Goal: Use online tool/utility: Use online tool/utility

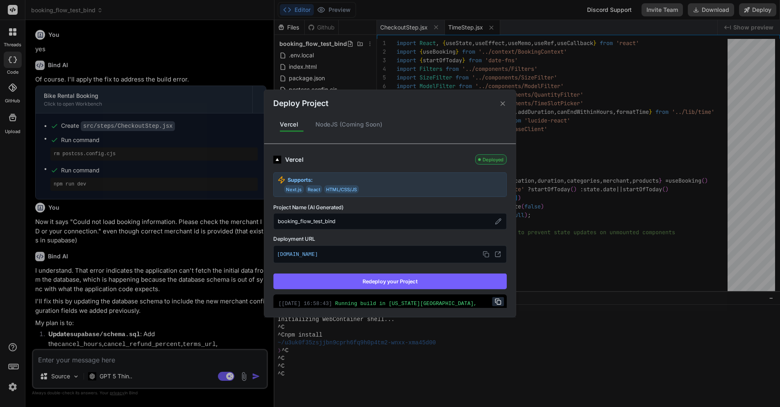
scroll to position [2253, 0]
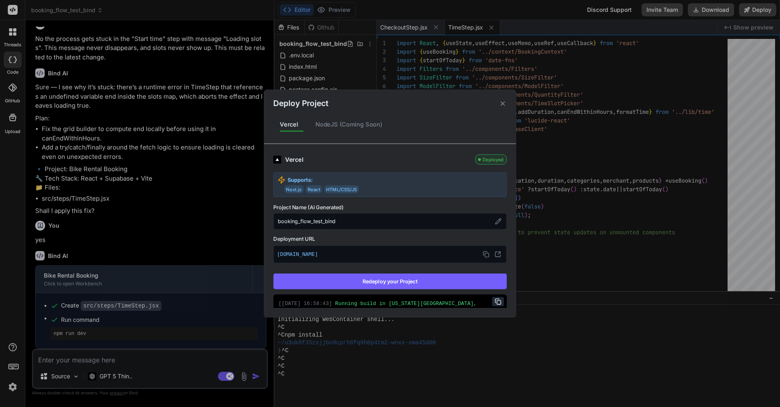
click at [188, 223] on div "Deploy Project Vercel NodeJS (Coming Soon) Vercel Deployed Supports: Next.js Re…" at bounding box center [390, 203] width 780 height 407
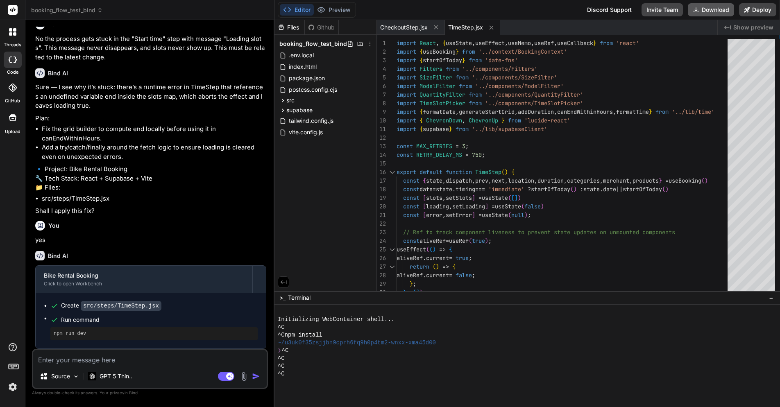
click at [702, 11] on button "Download" at bounding box center [711, 9] width 46 height 13
type textarea "x"
click at [135, 355] on textarea at bounding box center [149, 357] width 233 height 15
type textarea "W"
type textarea "x"
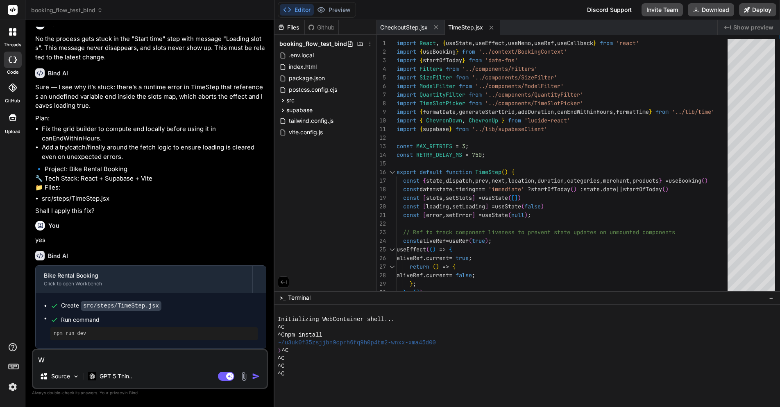
type textarea "Wh"
type textarea "x"
type textarea "Whe"
type textarea "x"
type textarea "When"
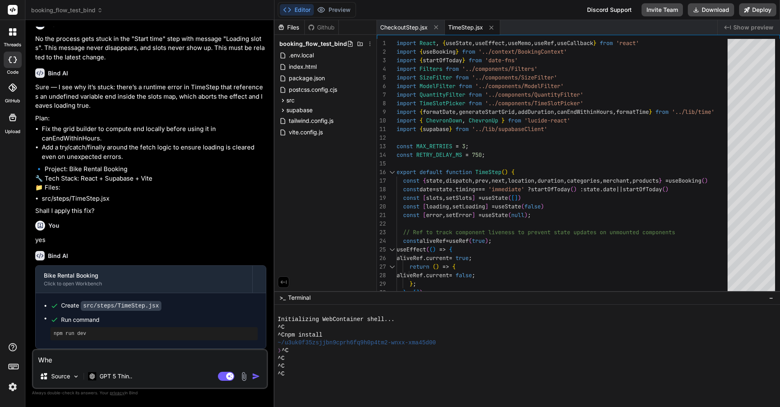
type textarea "x"
type textarea "When"
type textarea "x"
type textarea "When I"
type textarea "x"
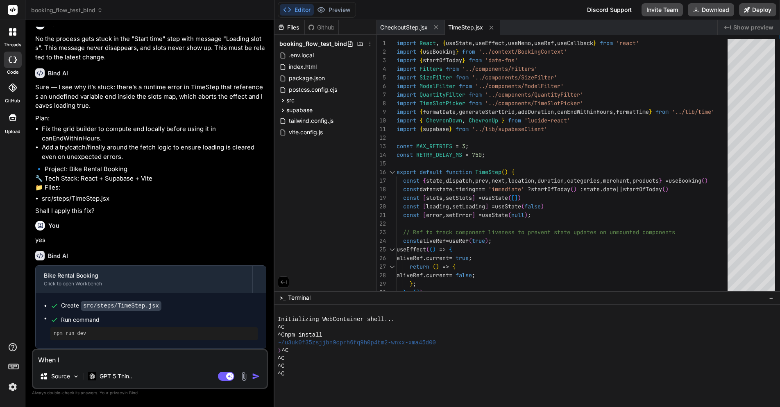
type textarea "When I"
type textarea "x"
type textarea "When I s"
type textarea "x"
type textarea "When I st"
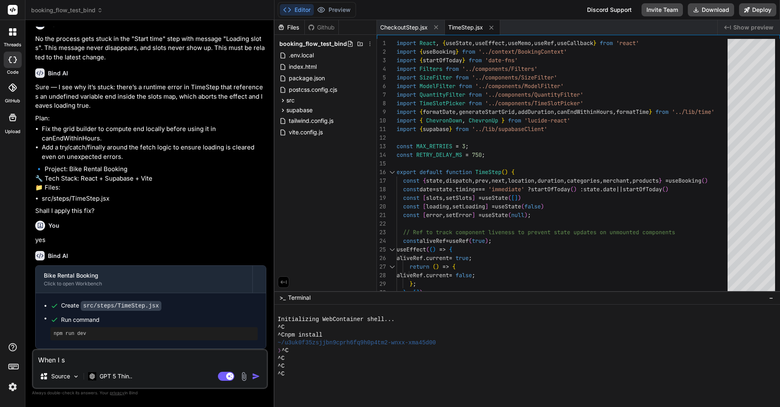
type textarea "x"
type textarea "When I sta"
type textarea "x"
type textarea "When I star"
type textarea "x"
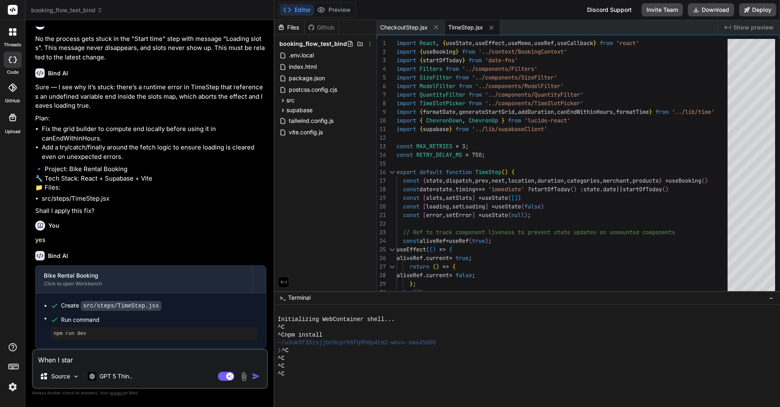
type textarea "When I start"
type textarea "x"
type textarea "When I start"
type textarea "x"
type textarea "When I start s"
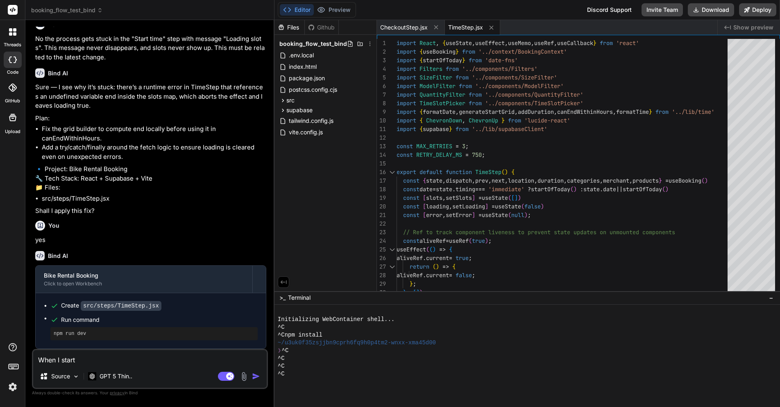
type textarea "x"
type textarea "When I start sc"
type textarea "x"
type textarea "When I start scr"
type textarea "x"
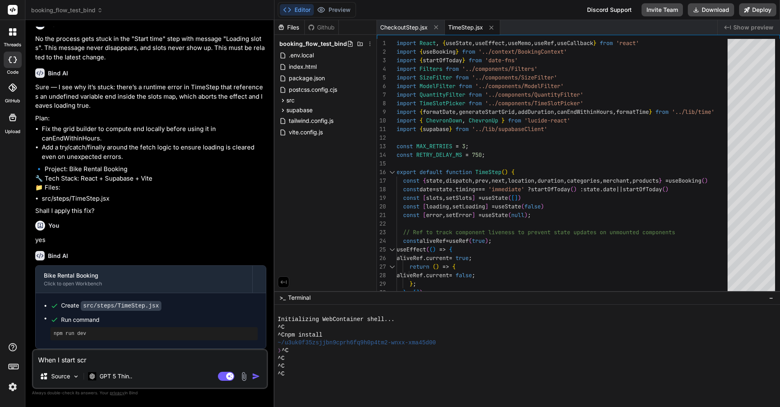
type textarea "When I start scri"
type textarea "x"
type textarea "When I start scrip"
type textarea "x"
type textarea "When I start scri"
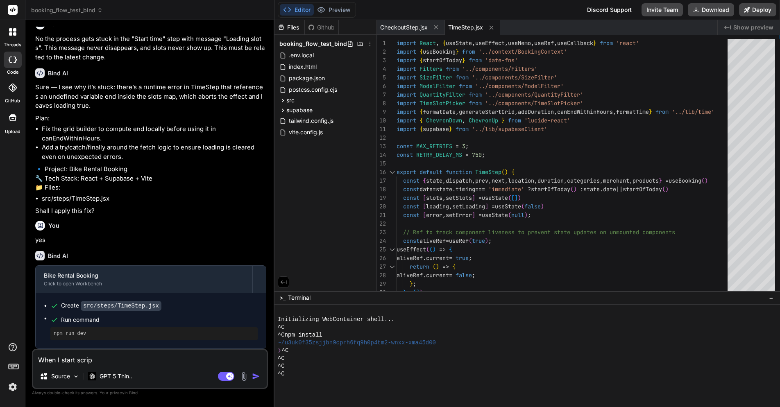
type textarea "x"
type textarea "When I start scr"
type textarea "x"
type textarea "When I start scro"
type textarea "x"
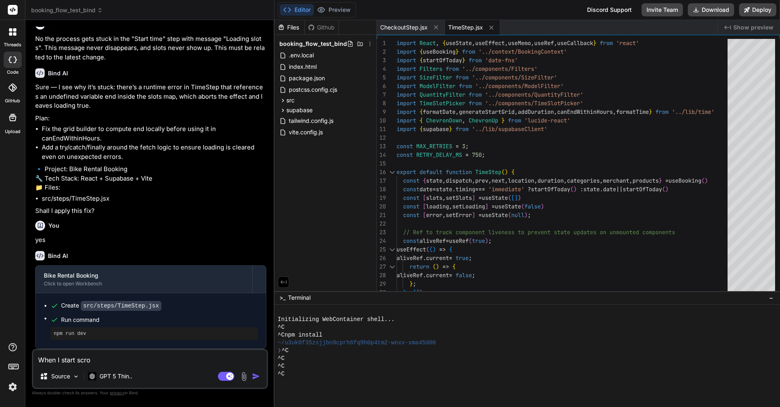
type textarea "When I start scrol"
type textarea "x"
type textarea "When I start scroll"
type textarea "x"
type textarea "When I start scrolli"
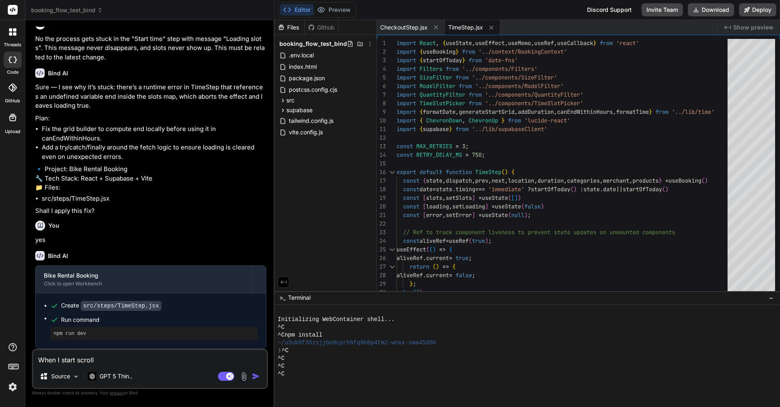
type textarea "x"
type textarea "When I start scrollin"
type textarea "x"
type textarea "When I start scrolling"
type textarea "x"
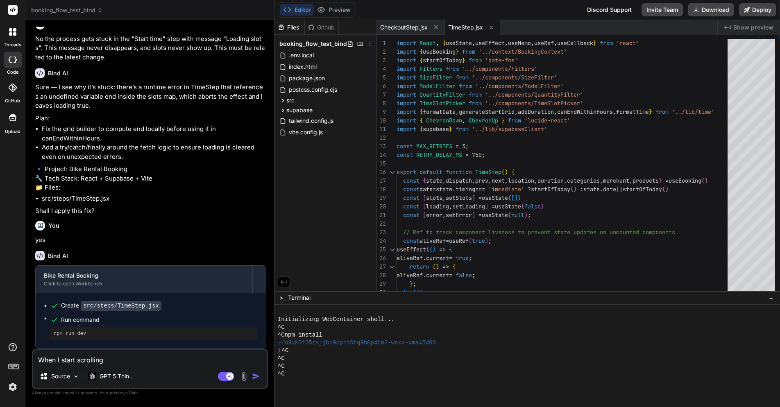
type textarea "When I start scrolling"
type textarea "x"
type textarea "When I start scrolling d"
type textarea "x"
type textarea "When I start scrolling do"
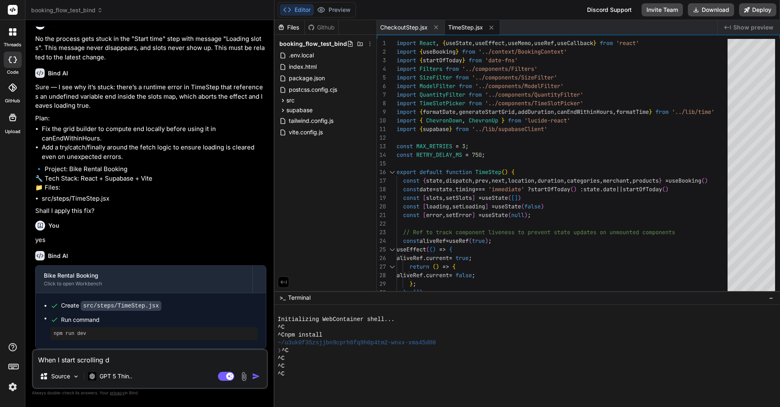
type textarea "x"
type textarea "When I start scrolling dow"
type textarea "x"
type textarea "When I start scrolling down"
type textarea "x"
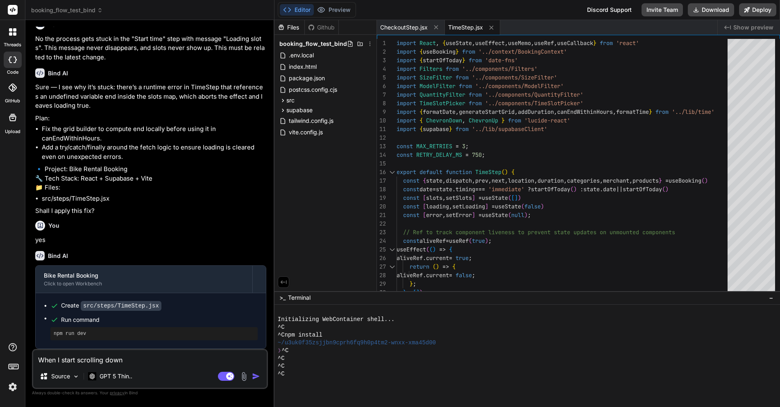
type textarea "When I start scrolling down"
type textarea "x"
type textarea "When I start scrolling down o"
type textarea "x"
type textarea "When I start scrolling down on"
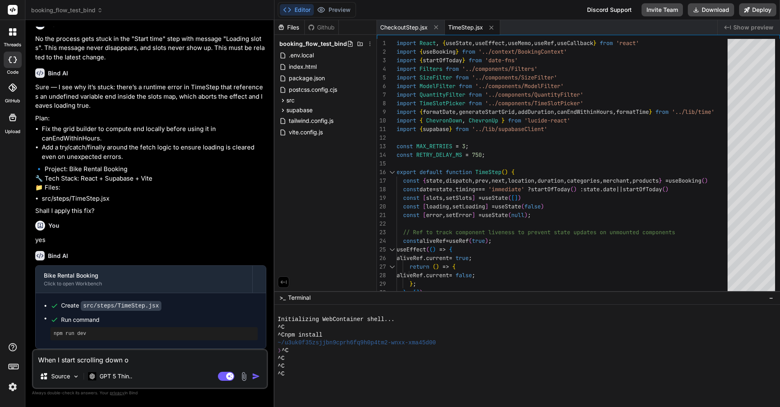
type textarea "x"
type textarea "When I start scrolling down on"
type textarea "x"
type textarea "When I start scrolling down on p"
type textarea "x"
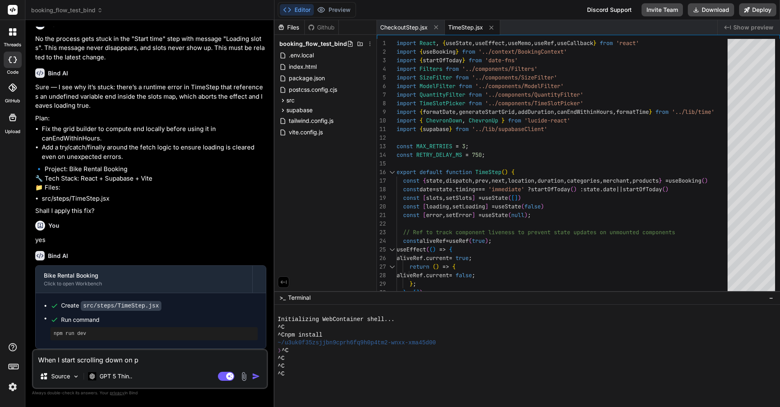
type textarea "When I start scrolling down on pr"
type textarea "x"
type textarea "When I start scrolling down on pri"
type textarea "x"
type textarea "When I start scrolling down on prid"
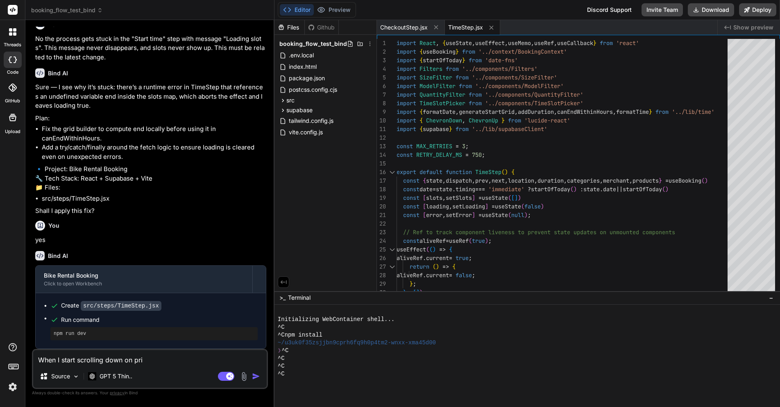
type textarea "x"
type textarea "When I start scrolling down on pri"
type textarea "x"
type textarea "When I start scrolling down on pr"
type textarea "x"
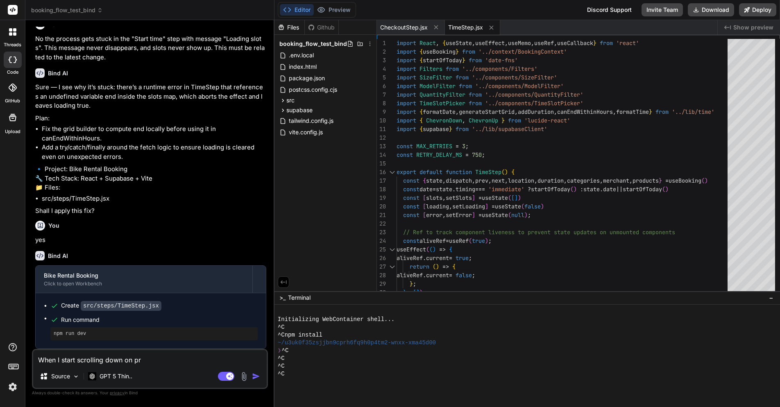
type textarea "When I start scrolling down on pro"
type textarea "x"
type textarea "When I start scrolling down on prod"
type textarea "x"
type textarea "When I start scrolling down on prodc"
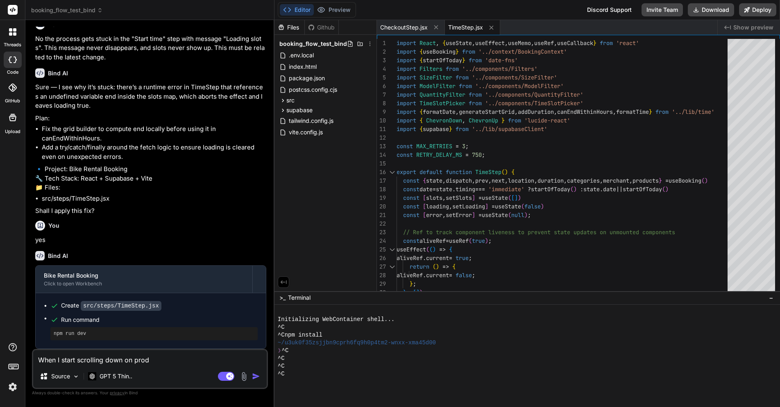
type textarea "x"
type textarea "When I start scrolling down on prodcu"
type textarea "x"
type textarea "When I start scrolling down on prodcut"
type textarea "x"
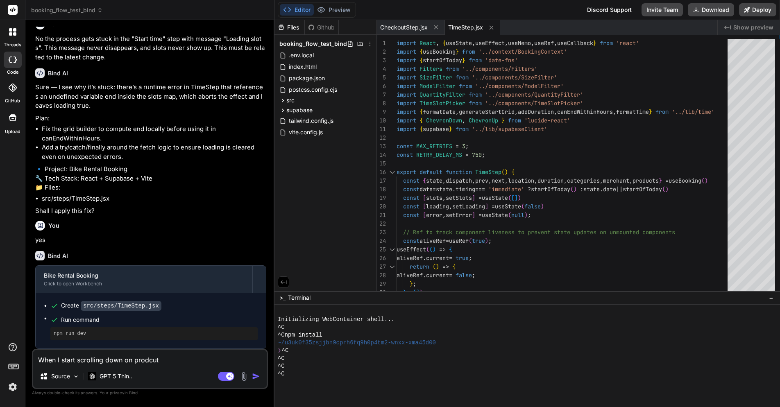
type textarea "When I start scrolling down on prodcuts"
type textarea "x"
type textarea "When I start scrolling down on prodcuts"
type textarea "x"
type textarea "When I start scrolling down on prodcuts"
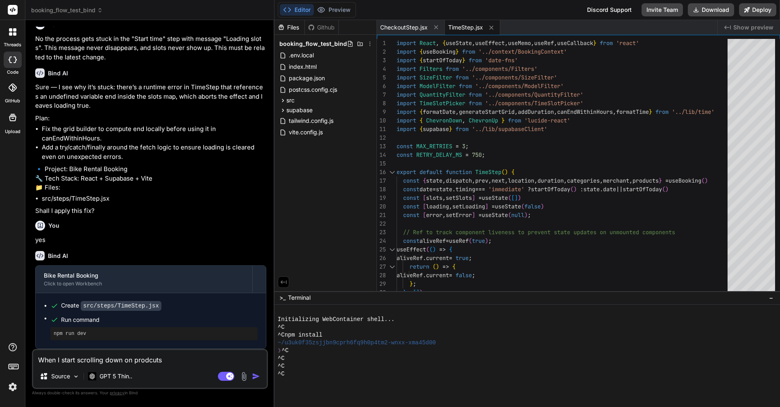
type textarea "x"
type textarea "When I start scrolling down on prodcut"
type textarea "x"
type textarea "When I start scrolling down on prodcu"
type textarea "x"
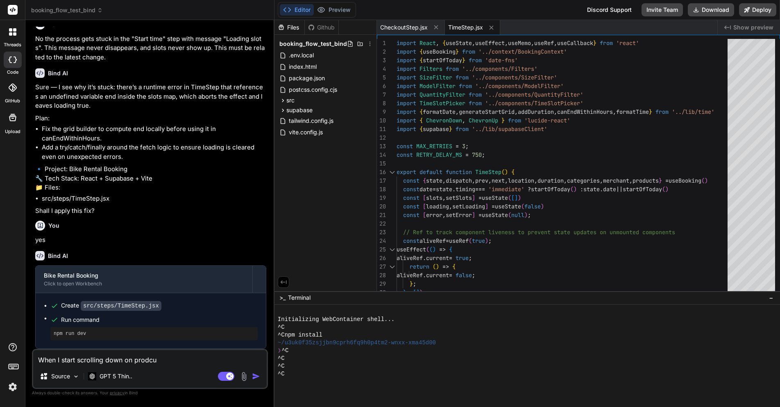
type textarea "When I start scrolling down on prodc"
type textarea "x"
type textarea "When I start scrolling down on prod"
type textarea "x"
type textarea "When I start scrolling down on produ"
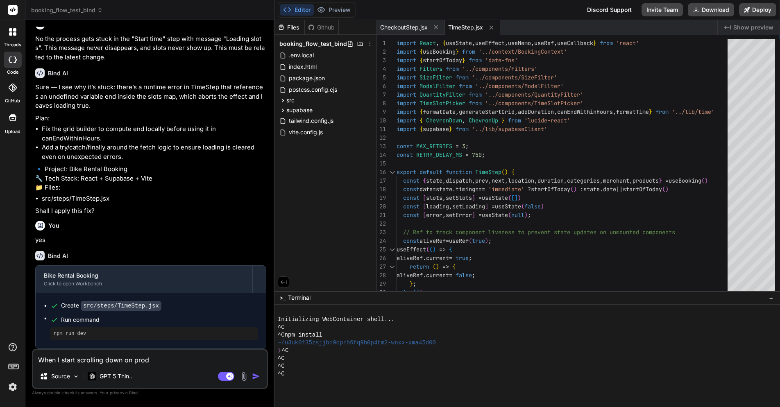
type textarea "x"
type textarea "When I start scrolling down on produc"
type textarea "x"
type textarea "When I start scrolling down on product"
type textarea "x"
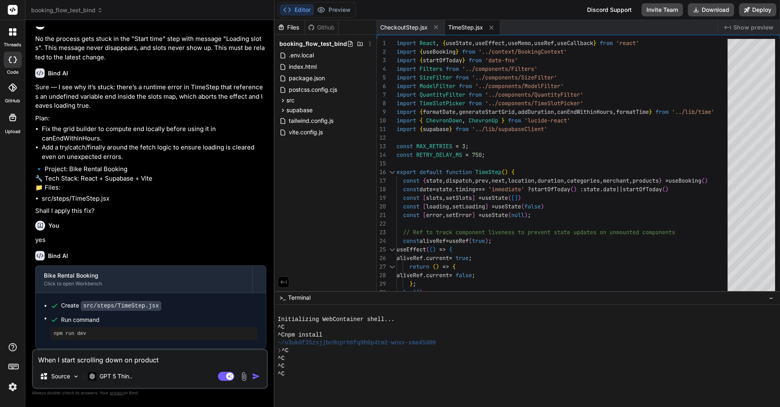
type textarea "When I start scrolling down on products"
type textarea "x"
type textarea "When I start scrolling down on products"
type textarea "x"
type textarea "When I start scrolling down on products a"
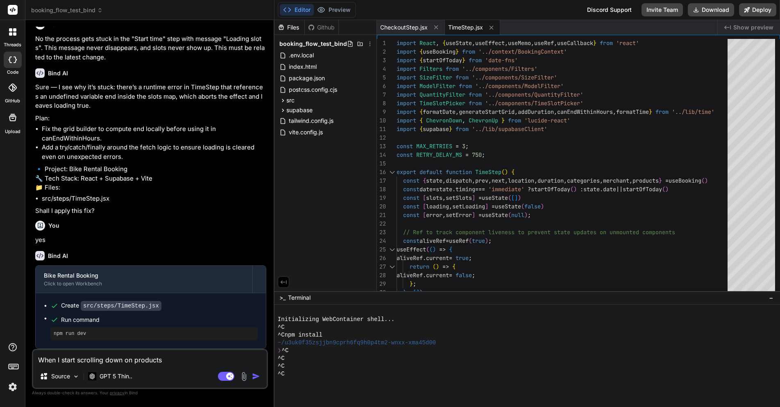
type textarea "x"
type textarea "When I start scrolling down on products an"
type textarea "x"
type textarea "When I start scrolling down on products and"
type textarea "x"
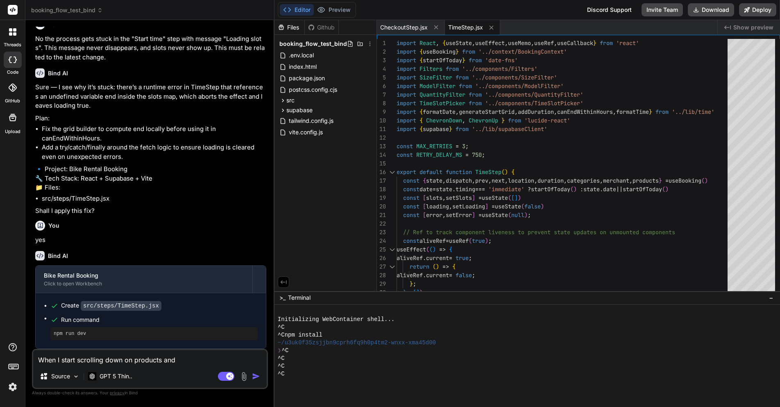
type textarea "When I start scrolling down on products and"
type textarea "x"
type textarea "When I start scrolling down on products and c"
type textarea "x"
type textarea "When I start scrolling down on products and ch"
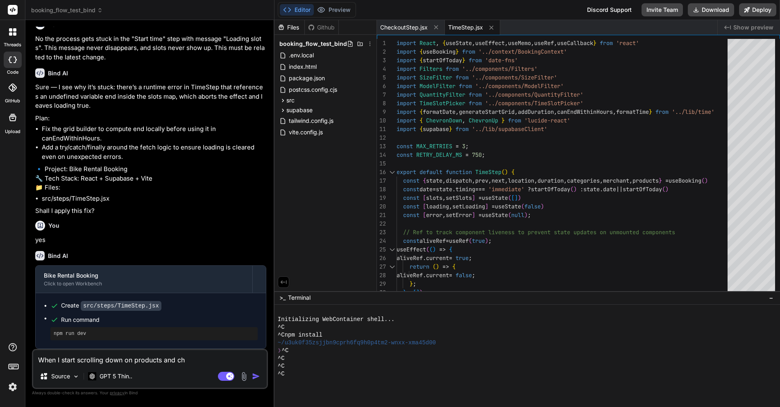
type textarea "x"
type textarea "When I start scrolling down on products and che"
type textarea "x"
type textarea "When I start scrolling down on products and chec"
type textarea "x"
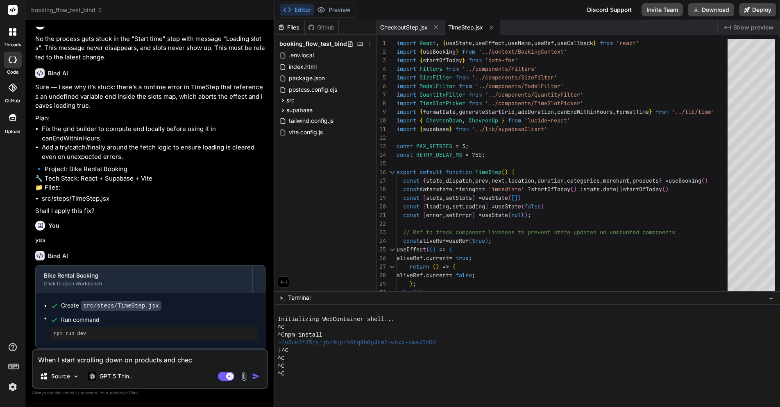
type textarea "When I start scrolling down on products and check"
type textarea "x"
type textarea "When I start scrolling down on products and checko"
type textarea "x"
type textarea "When I start scrolling down on products and checkou"
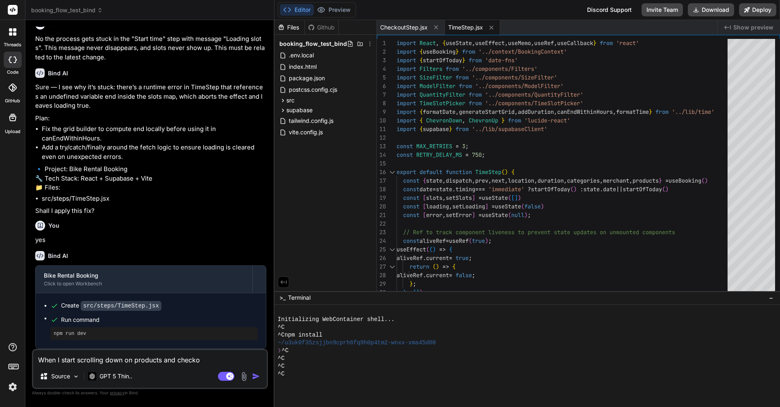
type textarea "x"
type textarea "When I start scrolling down on products and checkout"
type textarea "x"
type textarea "When I start scrolling down on products and checkout"
type textarea "x"
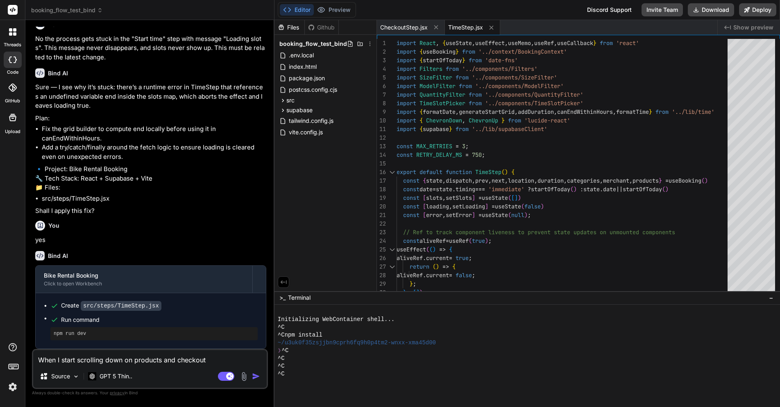
type textarea "When I start scrolling down on products and checkout s"
type textarea "x"
type textarea "When I start scrolling down on products and checkout st"
type textarea "x"
type textarea "When I start scrolling down on products and checkout ste"
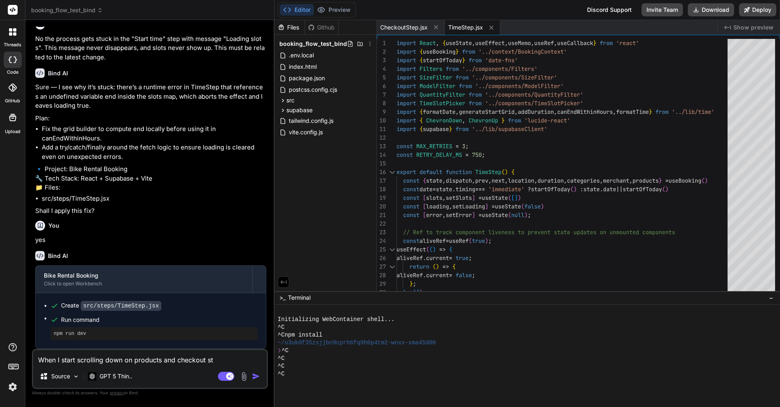
type textarea "x"
type textarea "When I start scrolling down on products and checkout step"
type textarea "x"
type textarea "When I start scrolling down on products and checkout steps"
type textarea "x"
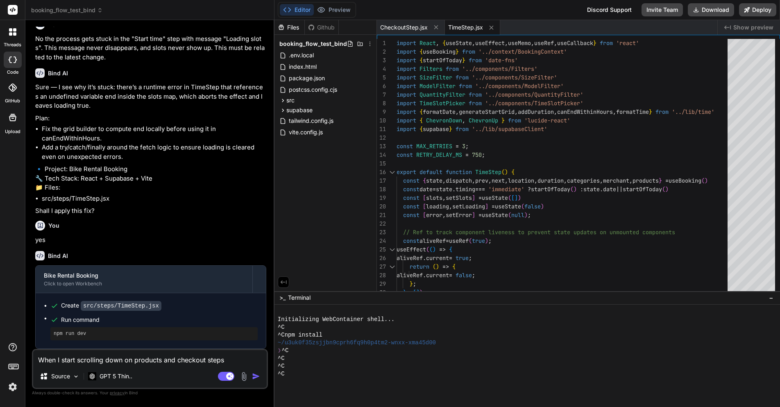
type textarea "When I start scrolling down on products and checkout steps,"
type textarea "x"
type textarea "When I start scrolling down on products and checkout steps,"
type textarea "x"
type textarea "When I start scrolling down on products and checkout steps, t"
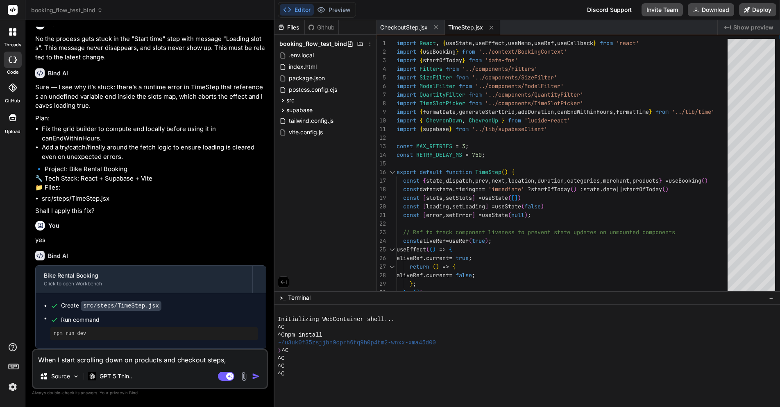
type textarea "x"
type textarea "When I start scrolling down on products and checkout steps, th"
type textarea "x"
type textarea "When I start scrolling down on products and checkout steps, the"
type textarea "x"
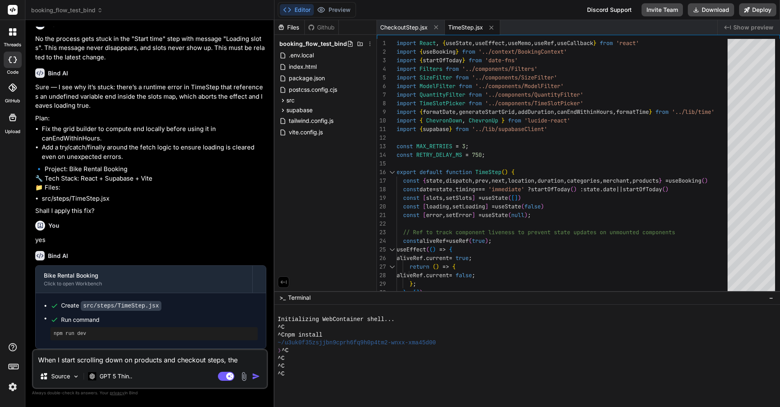
type textarea "When I start scrolling down on products and checkout steps, then"
type textarea "x"
type textarea "When I start scrolling down on products and checkout steps, then"
type textarea "x"
type textarea "When I start scrolling down on products and checkout steps, then t"
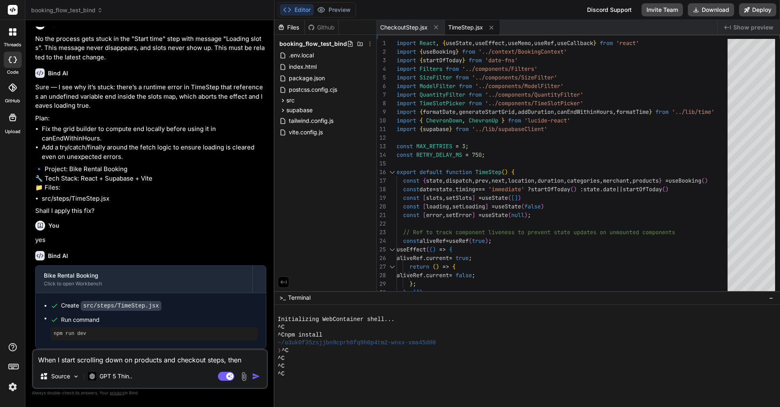
type textarea "x"
type textarea "When I start scrolling down on products and checkout steps, then th"
type textarea "x"
type textarea "When I start scrolling down on products and checkout steps, then the"
type textarea "x"
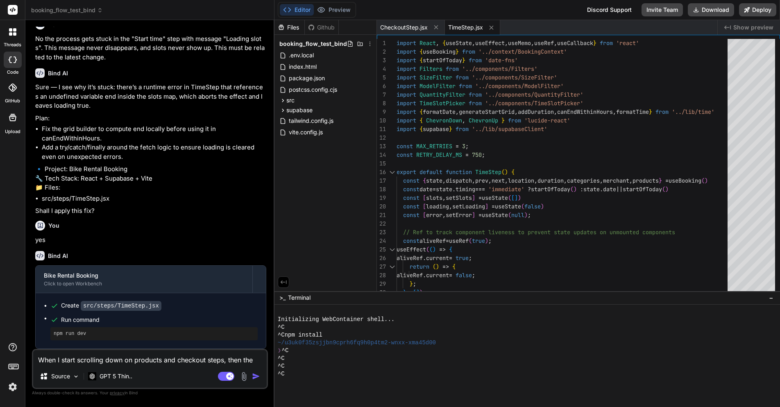
type textarea "When I start scrolling down on products and checkout steps, then the"
type textarea "x"
type textarea "When I start scrolling down on products and checkout steps, then the h"
type textarea "x"
type textarea "When I start scrolling down on products and checkout steps, then the he"
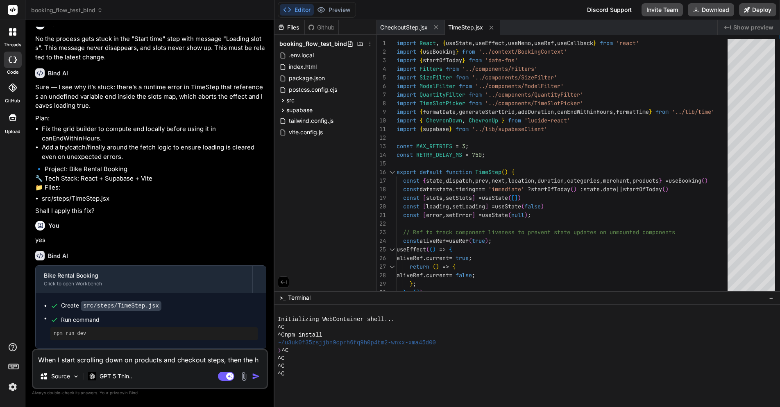
type textarea "x"
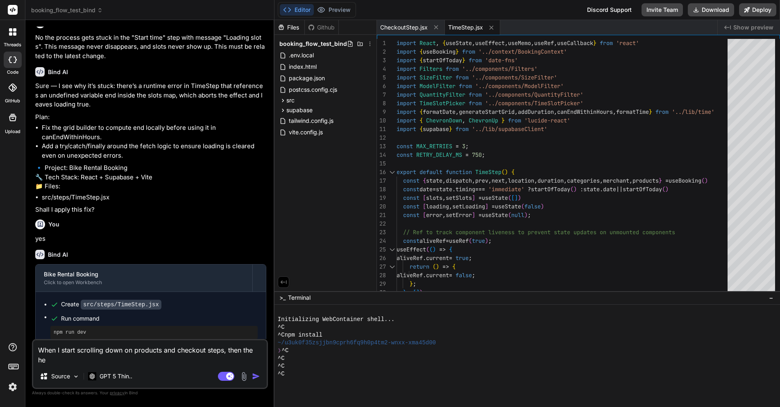
type textarea "When I start scrolling down on products and checkout steps, then the hea"
type textarea "x"
type textarea "When I start scrolling down on products and checkout steps, then the head"
type textarea "x"
type textarea "When I start scrolling down on products and checkout steps, then the heade"
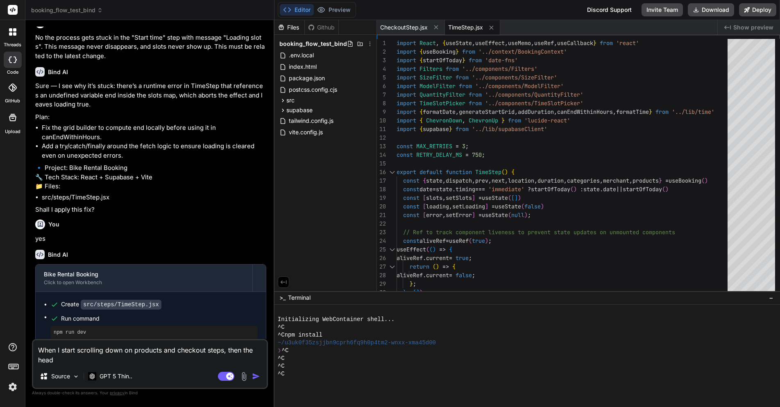
type textarea "x"
type textarea "When I start scrolling down on products and checkout steps, then the header"
type textarea "x"
type textarea "When I start scrolling down on products and checkout steps, then the header"
type textarea "x"
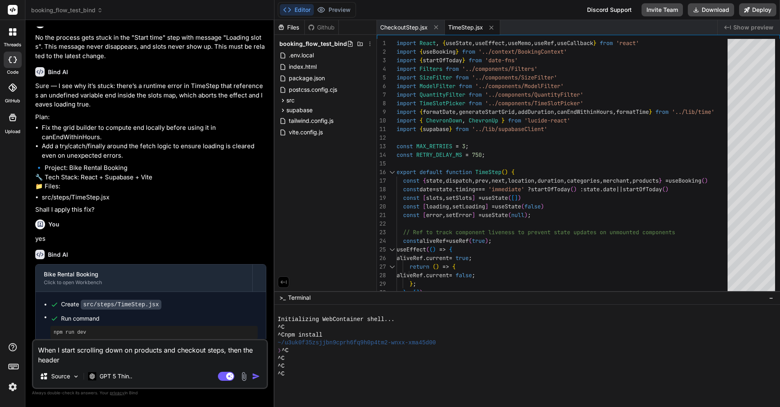
type textarea "When I start scrolling down on products and checkout steps, then the header p"
type textarea "x"
type textarea "When I start scrolling down on products and checkout steps, then the header pa"
type textarea "x"
type textarea "When I start scrolling down on products and checkout steps, then the header par"
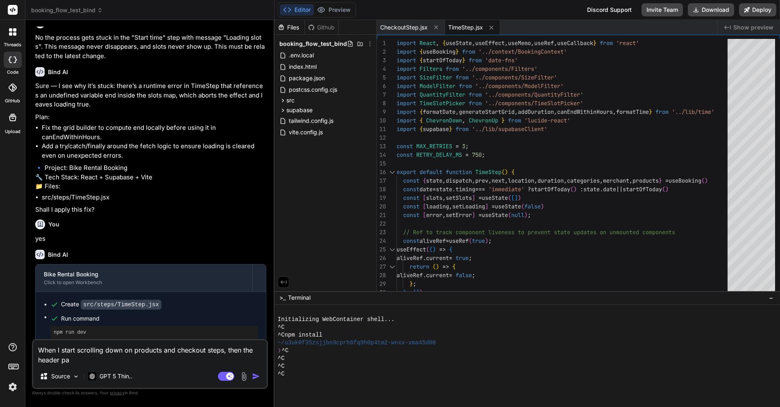
type textarea "x"
type textarea "When I start scrolling down on products and checkout steps, then the header par"
type textarea "x"
type textarea "When I start scrolling down on products and checkout steps, then the header par"
type textarea "x"
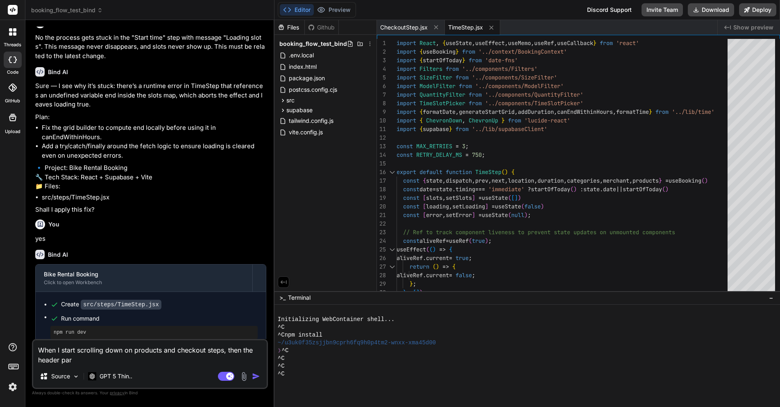
type textarea "When I start scrolling down on products and checkout steps, then the header pa"
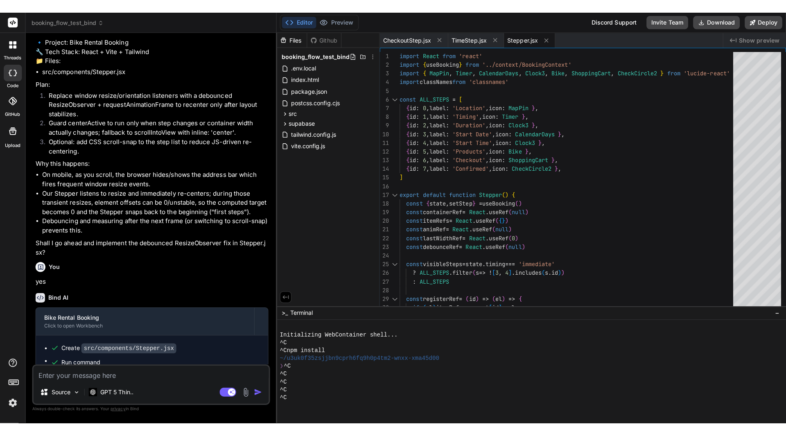
scroll to position [2679, 0]
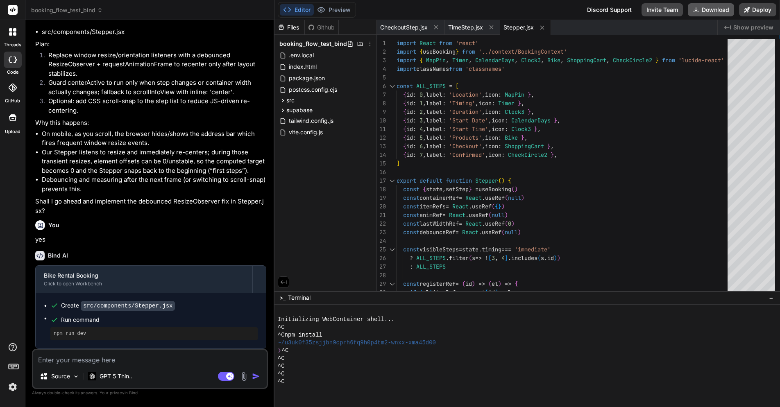
click at [703, 9] on button "Download" at bounding box center [711, 9] width 46 height 13
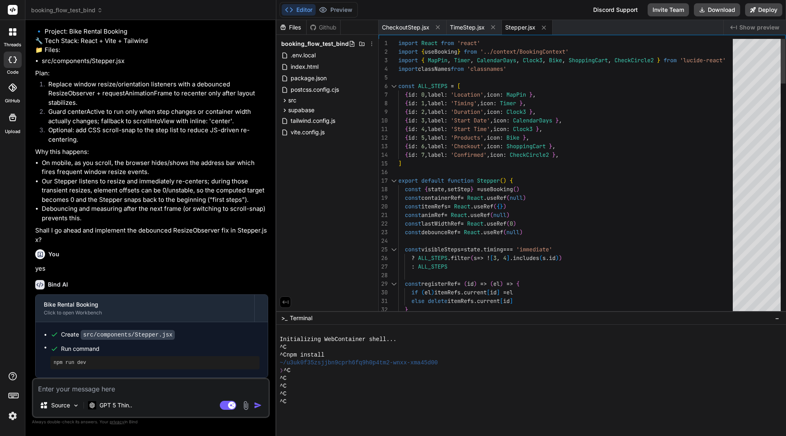
scroll to position [2650, 0]
click at [754, 5] on button "Deploy" at bounding box center [763, 9] width 37 height 13
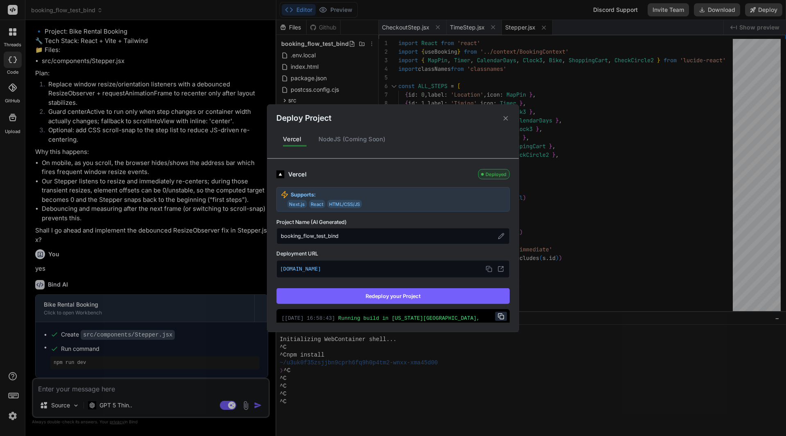
drag, startPoint x: 402, startPoint y: 292, endPoint x: 377, endPoint y: 295, distance: 25.2
click at [377, 295] on button "Redeploy your Project" at bounding box center [392, 296] width 233 height 16
